Goal: Task Accomplishment & Management: Manage account settings

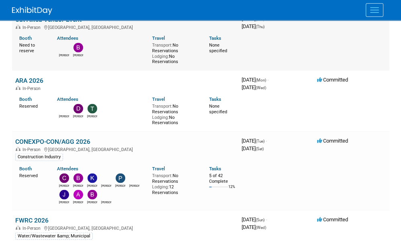
scroll to position [883, 0]
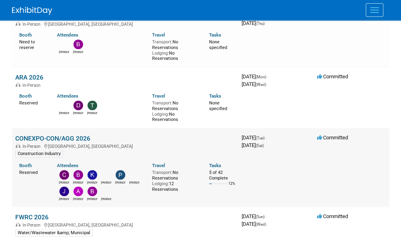
click at [38, 134] on link "CONEXPO-CON/AGG 2026" at bounding box center [52, 138] width 75 height 8
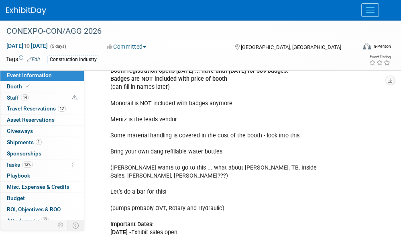
scroll to position [281, 0]
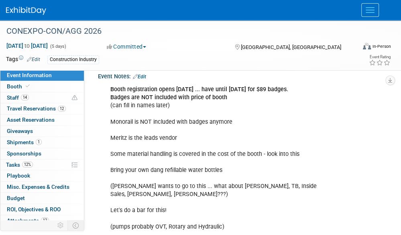
click at [144, 79] on link "Edit" at bounding box center [139, 77] width 13 height 6
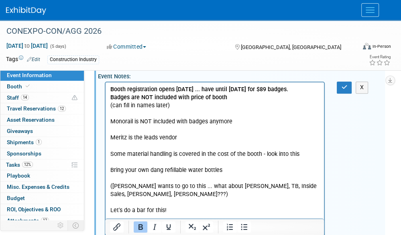
scroll to position [0, 0]
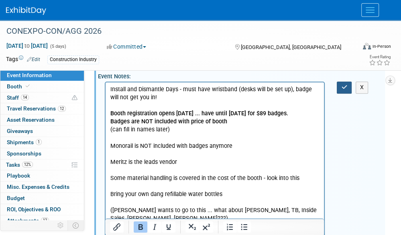
click at [344, 90] on icon "button" at bounding box center [344, 87] width 6 height 6
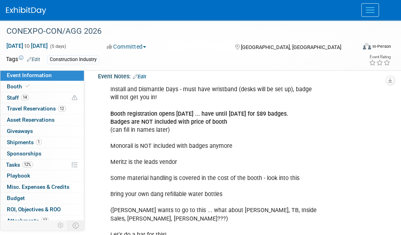
click at [299, 190] on div "Install and Dismantle Days - must have wristband (desks will be set up), badge …" at bounding box center [215, 202] width 220 height 242
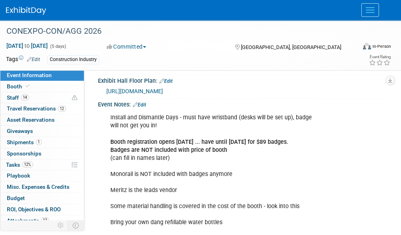
scroll to position [252, 0]
click at [141, 108] on link "Edit" at bounding box center [139, 105] width 13 height 6
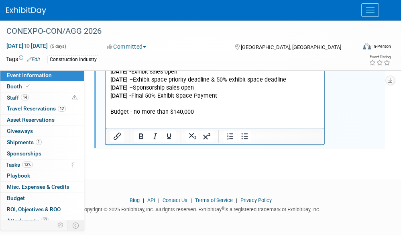
scroll to position [526, 0]
click at [212, 108] on p "Install and Dismantle Days - must have wristband (desks will be set up), badge …" at bounding box center [214, 0] width 209 height 234
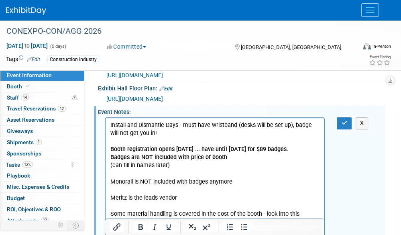
scroll to position [245, 0]
click at [338, 129] on button "button" at bounding box center [344, 123] width 15 height 12
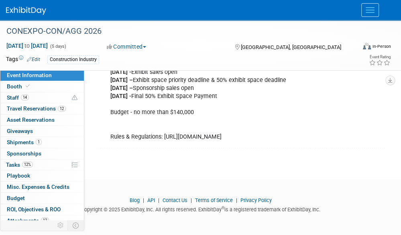
scroll to position [534, 0]
click at [0, 0] on link "Events" at bounding box center [0, 0] width 0 height 0
